Goal: Find specific page/section: Find specific page/section

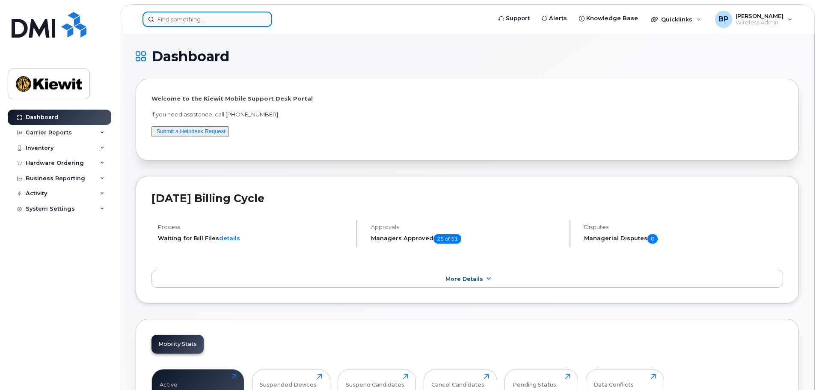
click at [174, 17] on input at bounding box center [208, 19] width 130 height 15
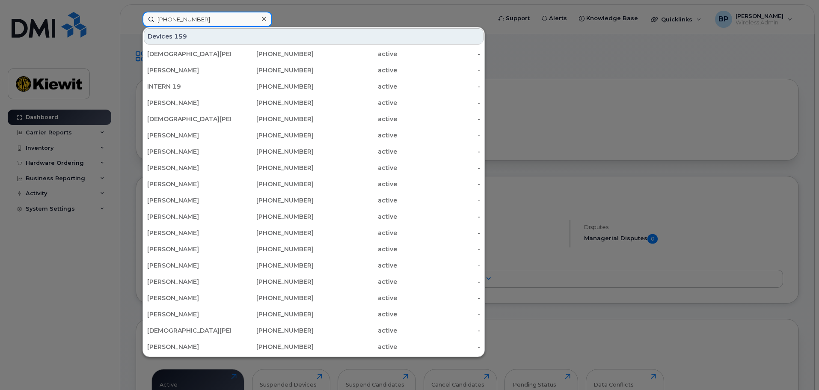
type input "[PHONE_NUMBER]"
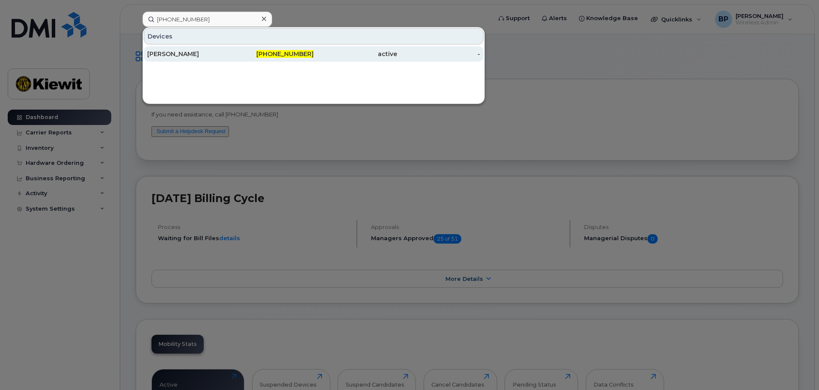
click at [165, 55] on div "[PERSON_NAME]" at bounding box center [188, 54] width 83 height 9
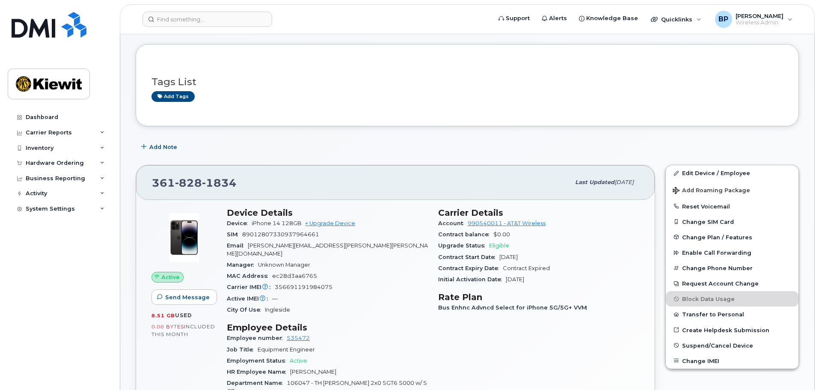
scroll to position [128, 0]
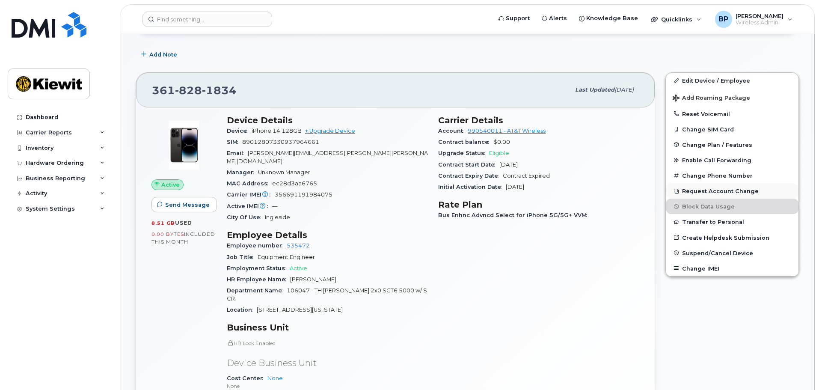
click at [710, 191] on button "Request Account Change" at bounding box center [732, 190] width 133 height 15
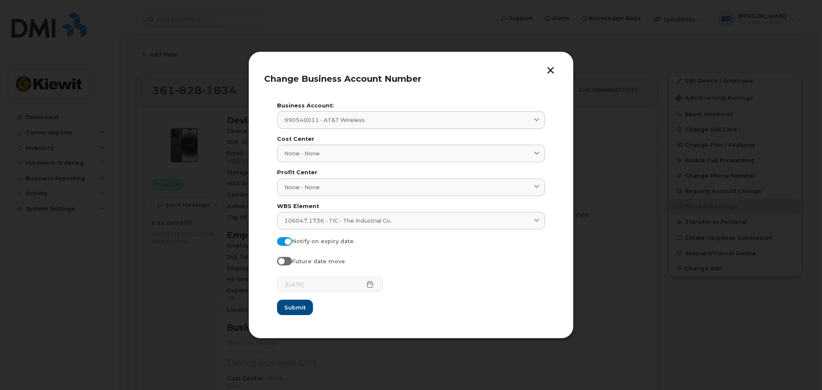
click at [552, 71] on button "button" at bounding box center [550, 71] width 13 height 9
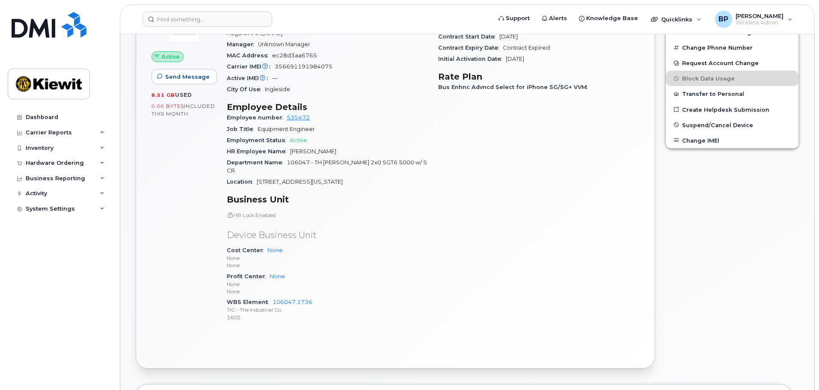
scroll to position [257, 0]
